Goal: Information Seeking & Learning: Learn about a topic

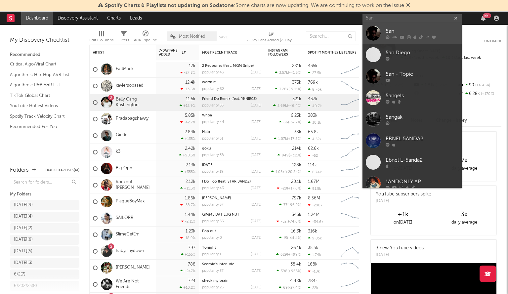
type input "5an"
click at [399, 33] on div "5an" at bounding box center [421, 31] width 73 height 8
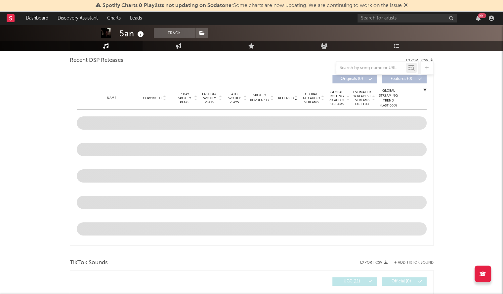
select select "6m"
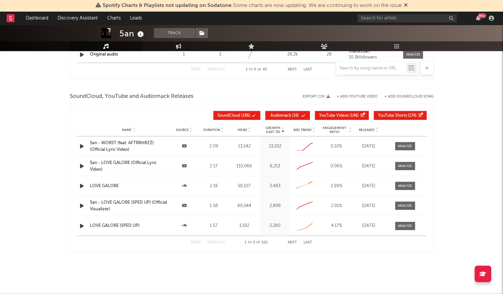
scroll to position [728, 0]
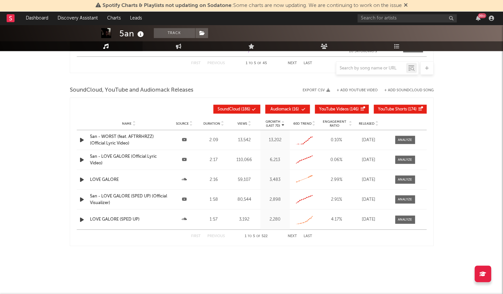
click at [110, 142] on div "5an - WORST (feat. AFTRRHRZZ) (Official Lyric Video)" at bounding box center [129, 139] width 78 height 13
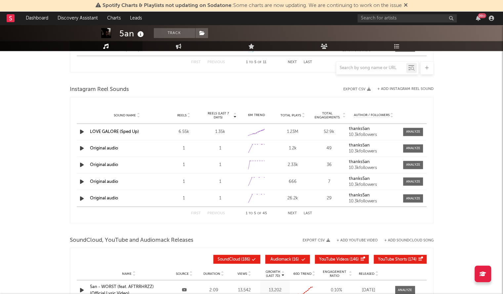
scroll to position [431, 0]
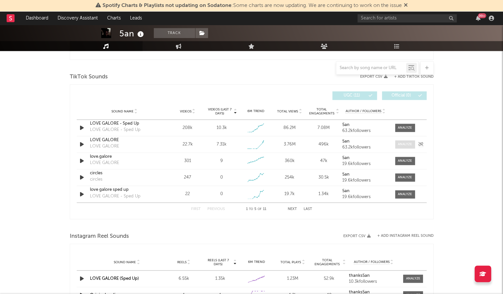
click at [405, 145] on div at bounding box center [405, 144] width 14 height 5
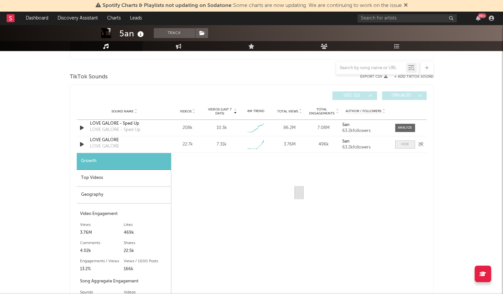
select select "1w"
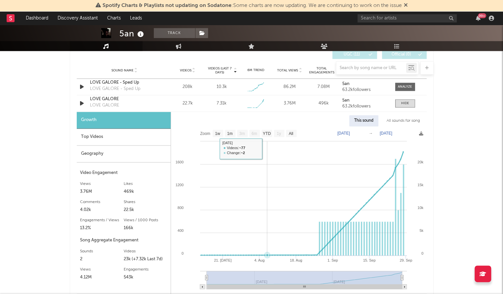
scroll to position [472, 0]
click at [402, 84] on div at bounding box center [405, 86] width 14 height 5
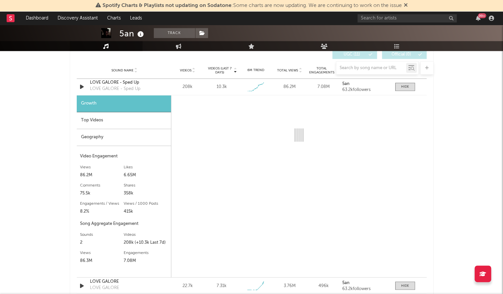
select select "6m"
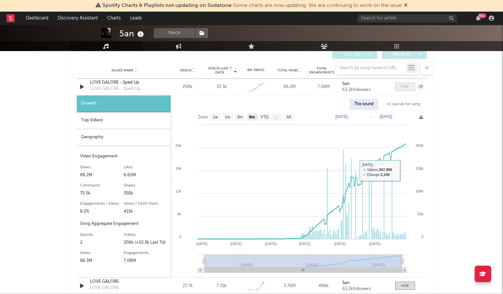
click at [407, 86] on div at bounding box center [405, 86] width 8 height 5
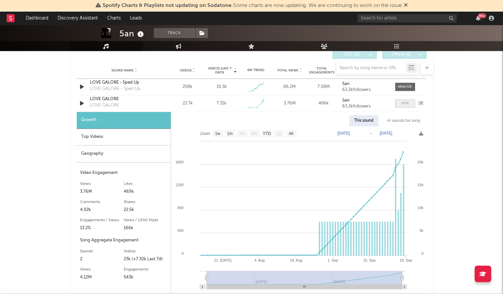
click at [401, 99] on span at bounding box center [405, 103] width 20 height 8
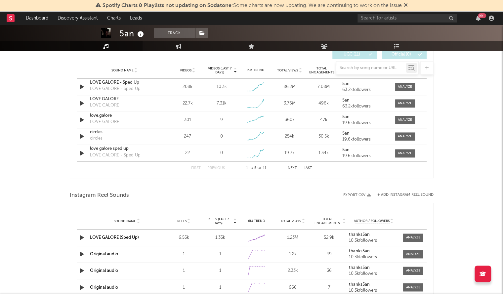
click at [292, 166] on button "Next" at bounding box center [292, 168] width 9 height 4
click at [292, 168] on button "Next" at bounding box center [292, 168] width 9 height 4
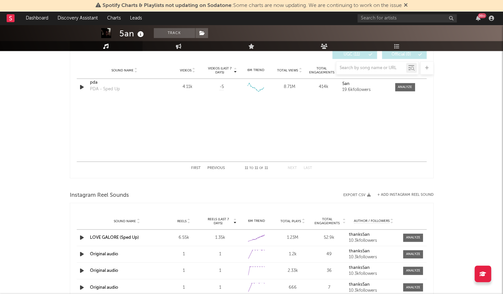
click at [218, 166] on button "Previous" at bounding box center [216, 168] width 18 height 4
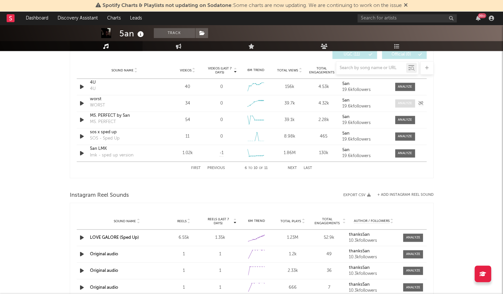
click at [409, 105] on div at bounding box center [405, 103] width 14 height 5
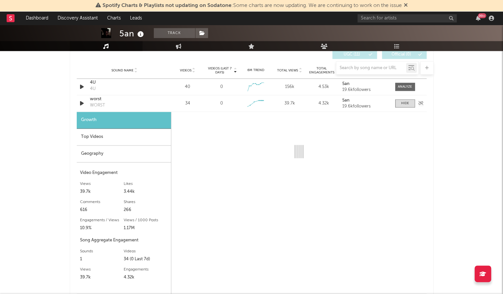
select select "1w"
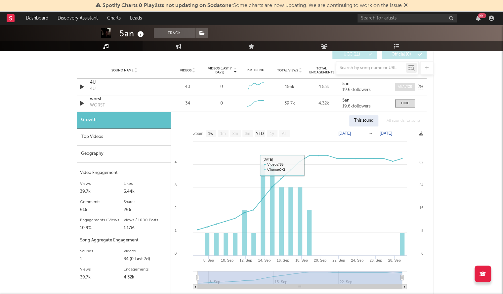
click at [415, 86] on span at bounding box center [405, 87] width 20 height 8
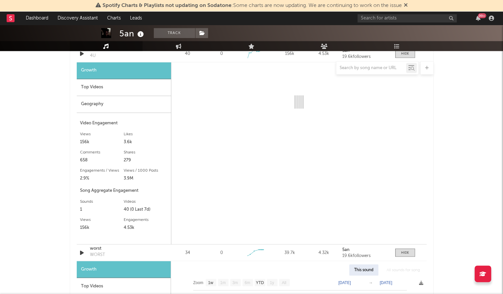
select select "1w"
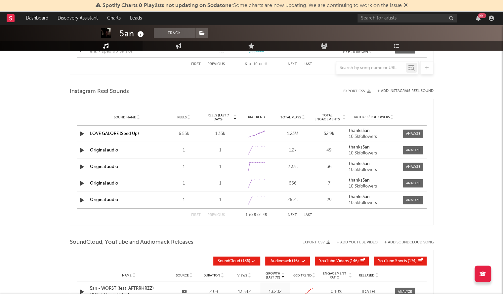
scroll to position [940, 0]
click at [208, 62] on div at bounding box center [252, 67] width 364 height 13
click at [209, 63] on div at bounding box center [252, 67] width 364 height 13
click at [214, 64] on div at bounding box center [252, 67] width 364 height 13
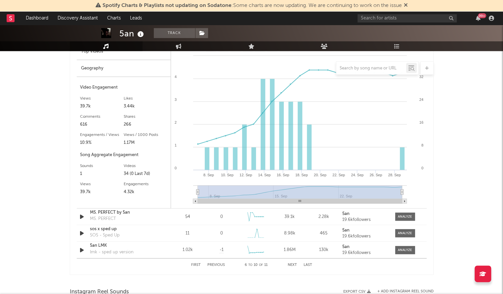
scroll to position [738, 0]
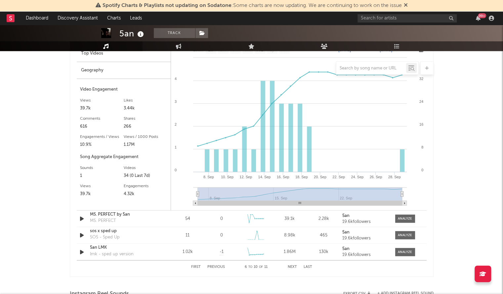
click at [196, 269] on div "First Previous 6 to 10 of 11 Next Last" at bounding box center [251, 266] width 121 height 13
click at [195, 267] on button "First" at bounding box center [196, 267] width 10 height 4
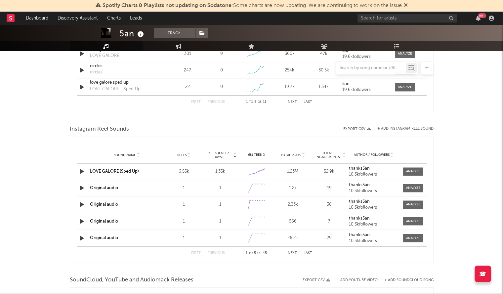
scroll to position [539, 0]
click at [290, 251] on button "Next" at bounding box center [292, 252] width 9 height 4
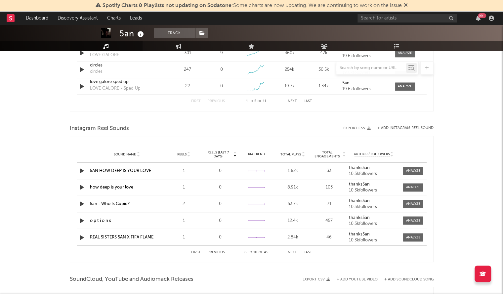
click at [217, 250] on button "Previous" at bounding box center [216, 252] width 18 height 4
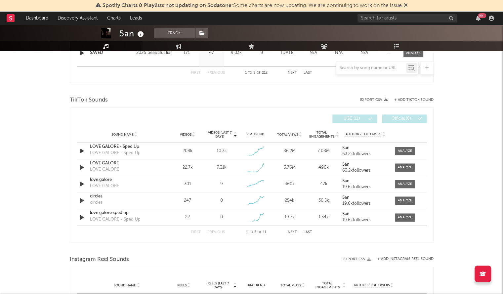
scroll to position [407, 0]
click at [400, 149] on div at bounding box center [405, 151] width 14 height 5
select select "6m"
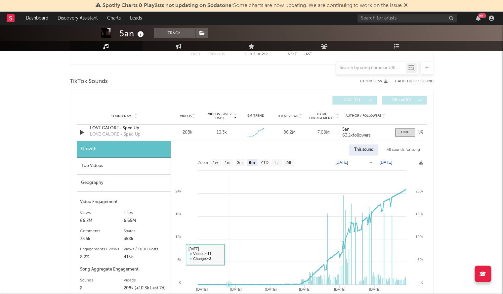
scroll to position [425, 0]
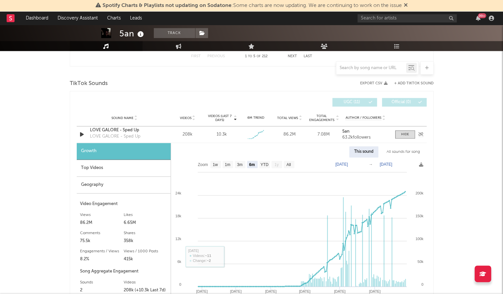
click at [100, 127] on div "LOVE GALORE - Sped Up" at bounding box center [124, 130] width 69 height 7
